Goal: Find specific page/section: Find specific page/section

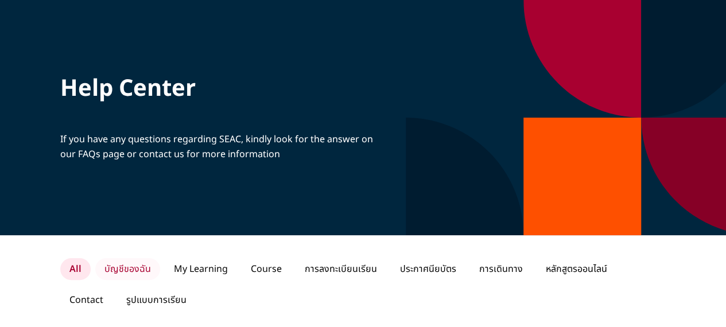
click at [135, 270] on p "บัญชีของฉัน" at bounding box center [127, 269] width 65 height 22
click at [590, 269] on p "หลักสูตรออนไลน์" at bounding box center [575, 269] width 80 height 22
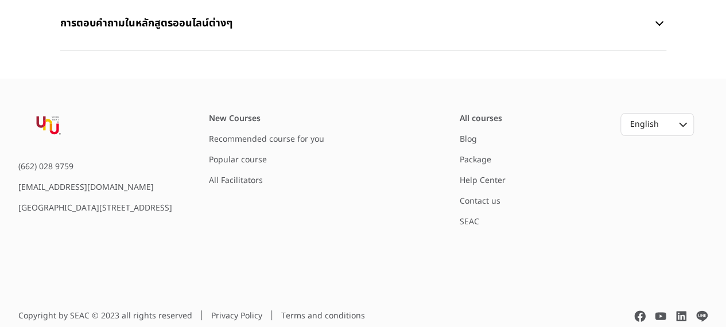
scroll to position [572, 0]
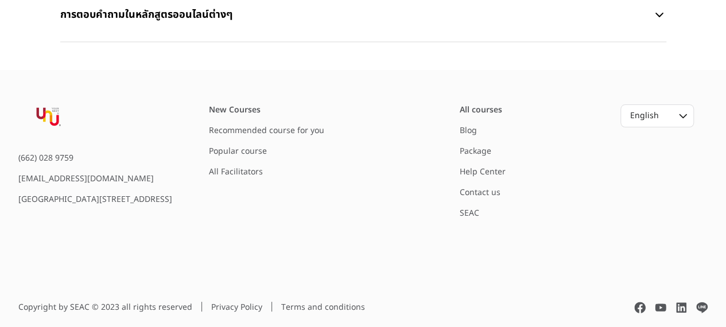
click at [53, 173] on div "[EMAIL_ADDRESS][DOMAIN_NAME]" at bounding box center [95, 178] width 154 height 11
click at [52, 111] on img at bounding box center [48, 117] width 60 height 26
drag, startPoint x: 52, startPoint y: 109, endPoint x: 65, endPoint y: 106, distance: 13.5
click at [52, 108] on img at bounding box center [48, 117] width 60 height 26
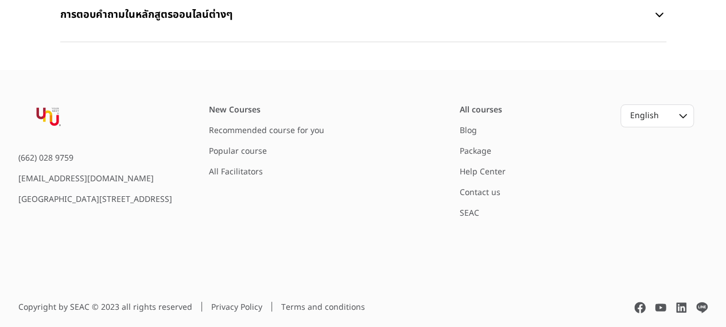
click at [255, 166] on link "All Facilitators" at bounding box center [236, 172] width 54 height 12
